Goal: Register for event/course

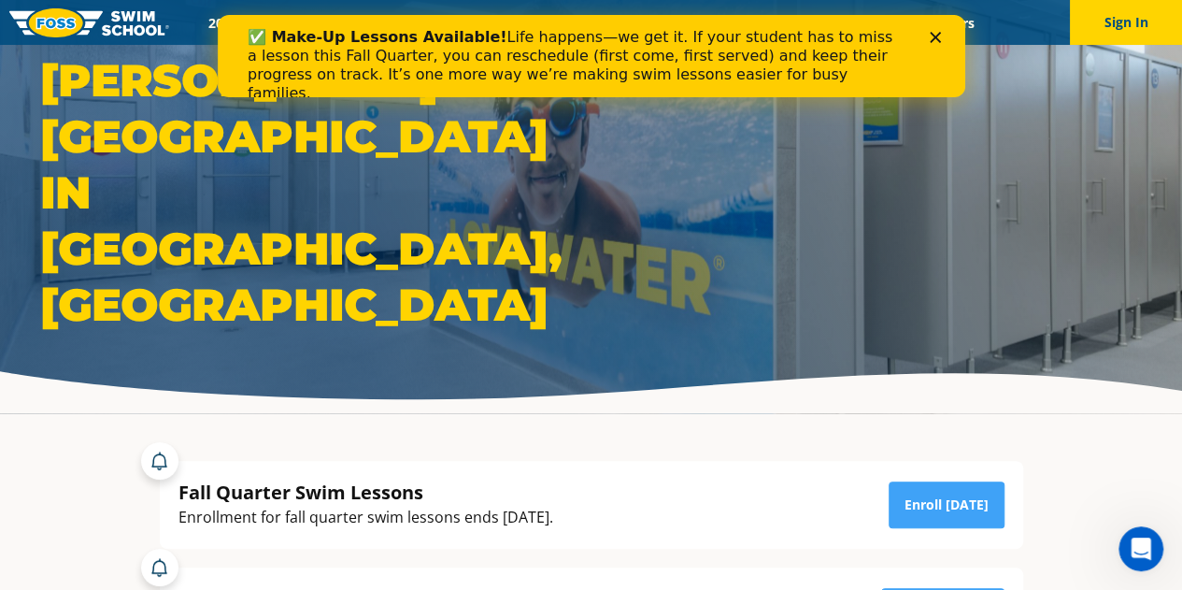
click at [938, 40] on polygon "Close" at bounding box center [934, 37] width 11 height 11
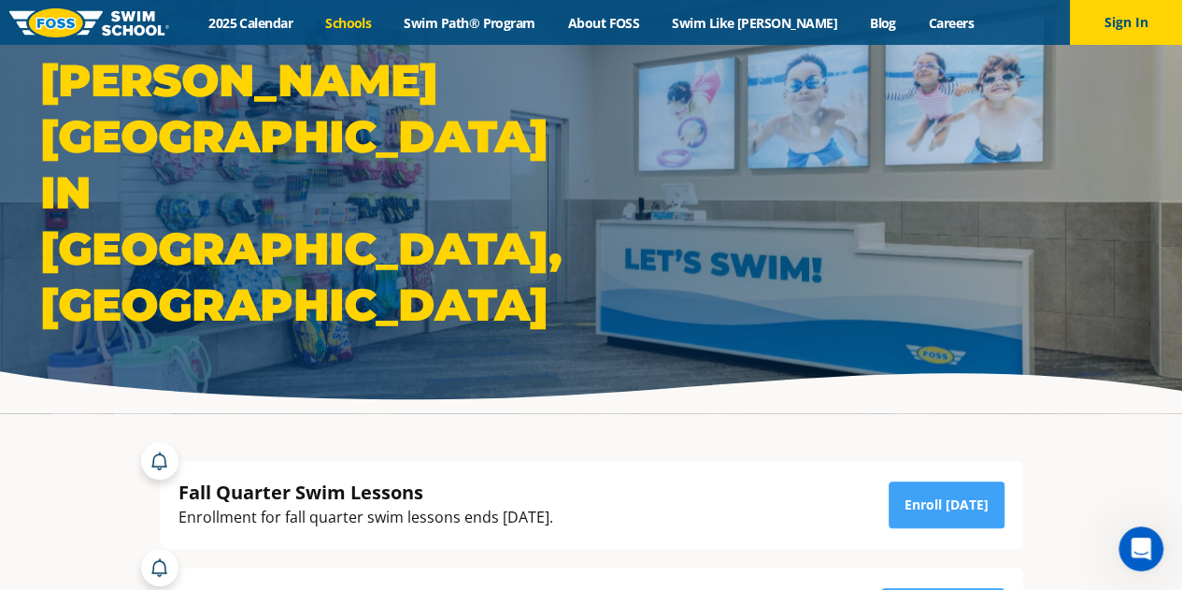
click at [376, 27] on link "Schools" at bounding box center [348, 23] width 78 height 18
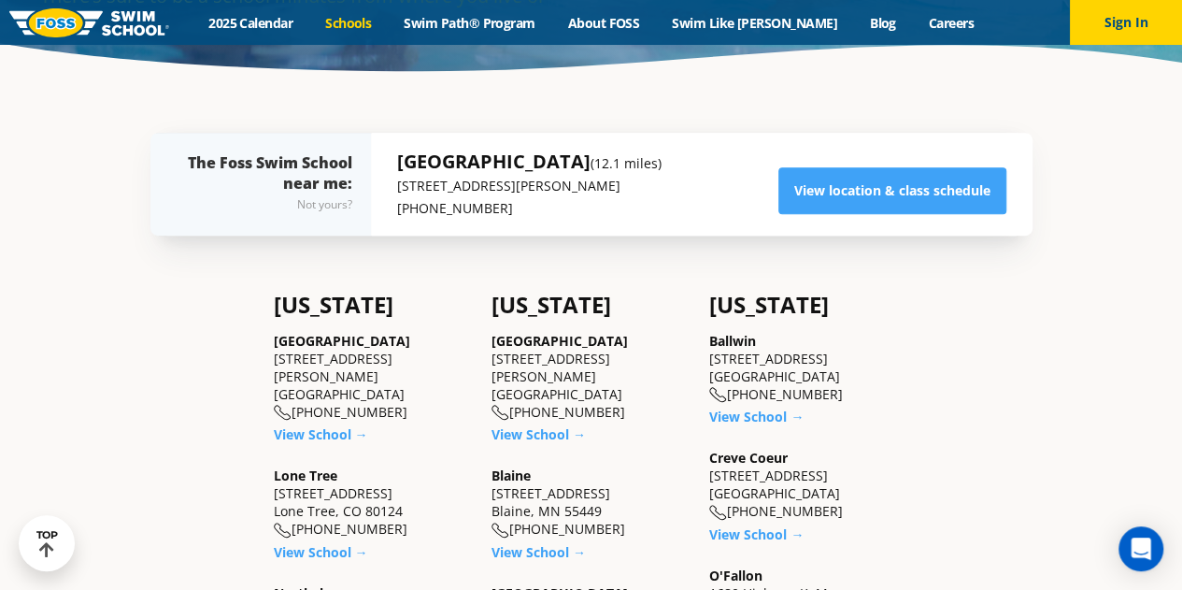
scroll to position [301, 0]
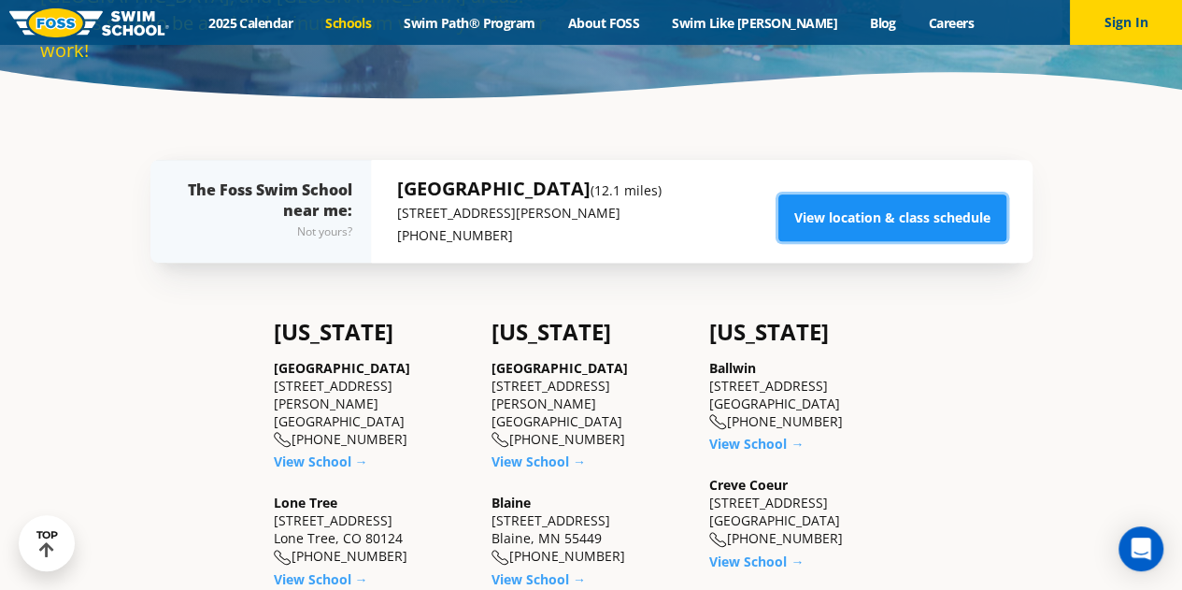
click at [885, 206] on link "View location & class schedule" at bounding box center [892, 217] width 228 height 47
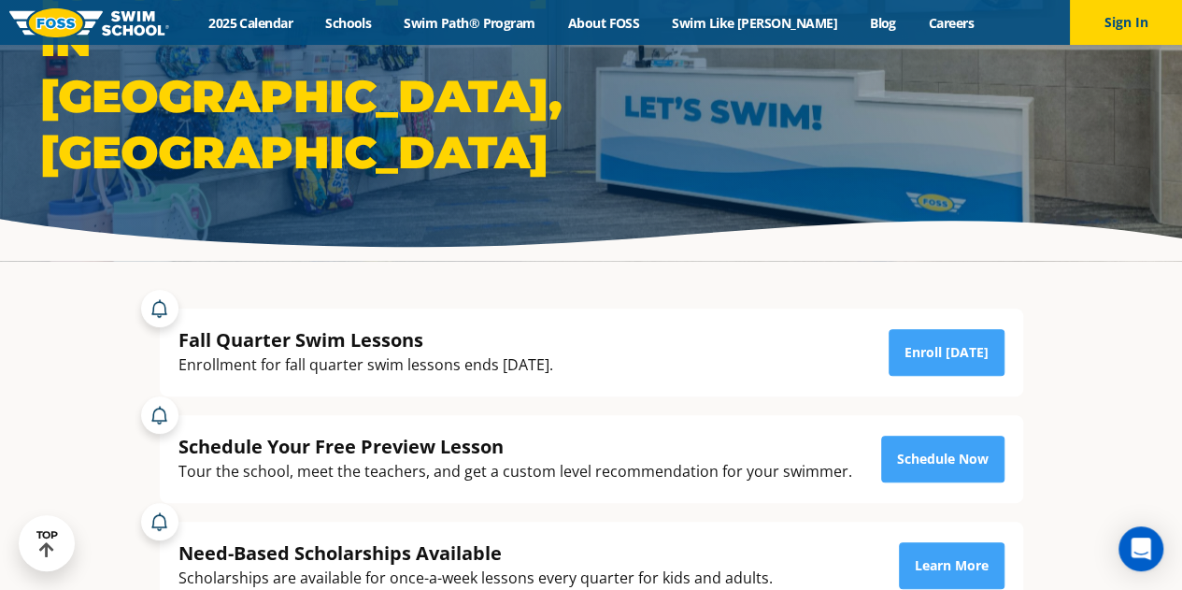
scroll to position [151, 0]
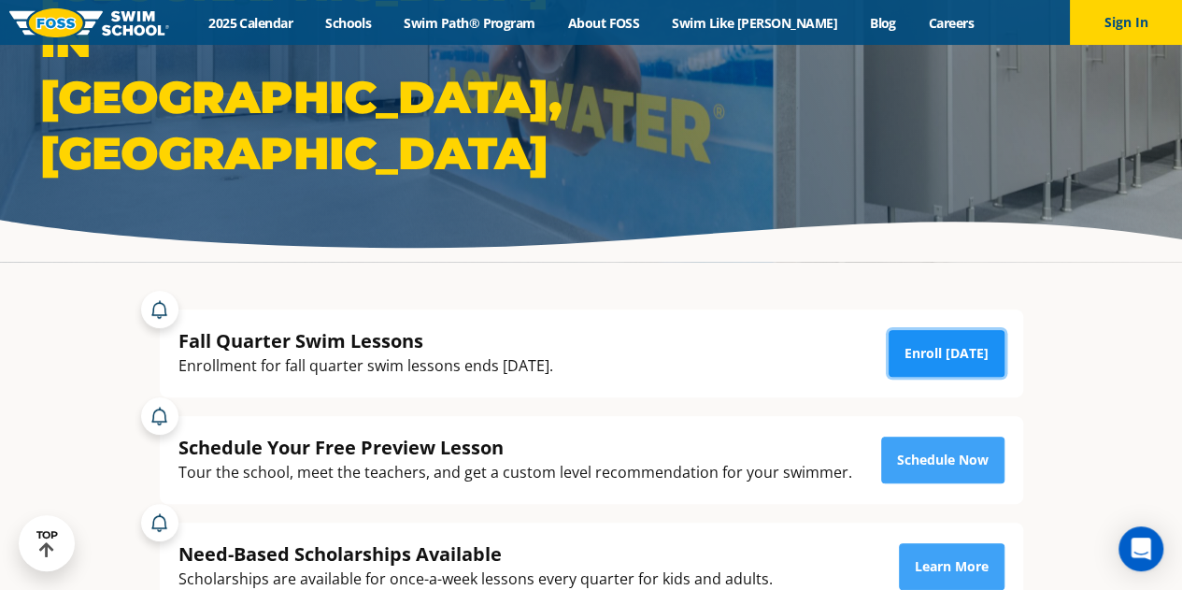
click at [942, 354] on link "Enroll Today" at bounding box center [947, 353] width 116 height 47
